Goal: Task Accomplishment & Management: Use online tool/utility

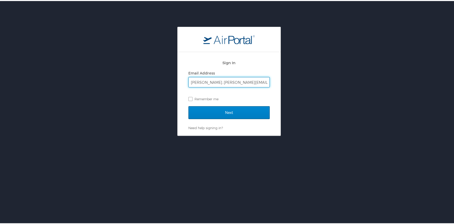
type input "[PERSON_NAME]..[PERSON_NAME][EMAIL_ADDRESS][DOMAIN_NAME]"
click at [235, 113] on input "Next" at bounding box center [228, 111] width 81 height 13
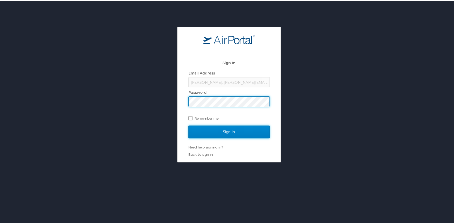
click at [208, 128] on input "Sign In" at bounding box center [228, 130] width 81 height 13
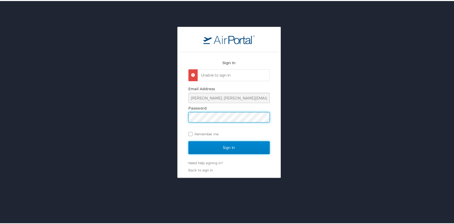
click at [215, 147] on input "Sign In" at bounding box center [228, 146] width 81 height 13
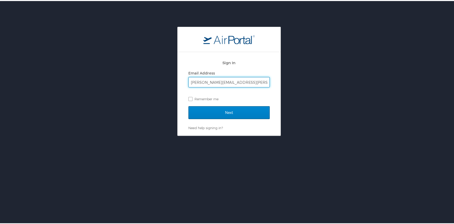
type input "[PERSON_NAME][EMAIL_ADDRESS][PERSON_NAME][DOMAIN_NAME]"
click at [211, 109] on input "Next" at bounding box center [228, 111] width 81 height 13
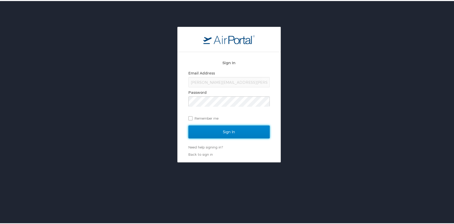
click at [210, 131] on input "Sign In" at bounding box center [228, 130] width 81 height 13
